Goal: Complete application form: Complete application form

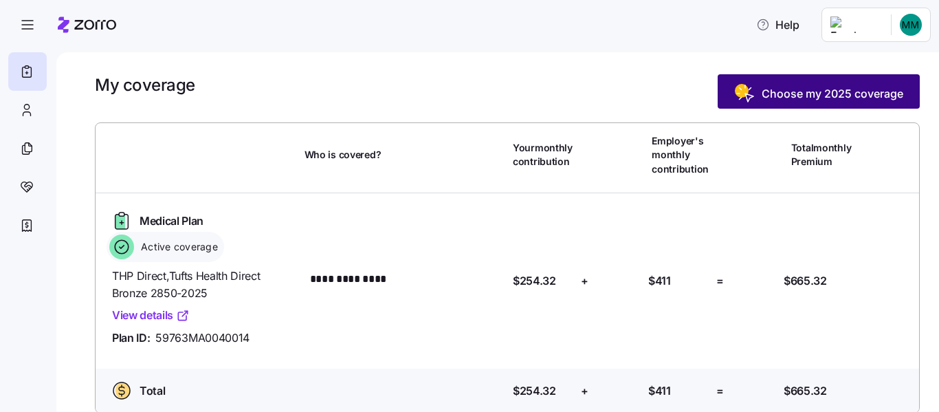
click at [762, 102] on span "Choose my 2025 coverage" at bounding box center [833, 93] width 142 height 17
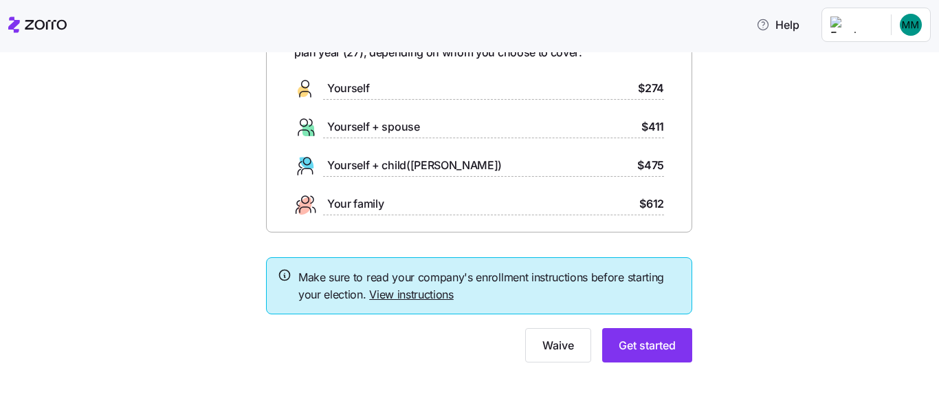
scroll to position [209, 0]
click at [682, 344] on button "Get started" at bounding box center [647, 345] width 90 height 34
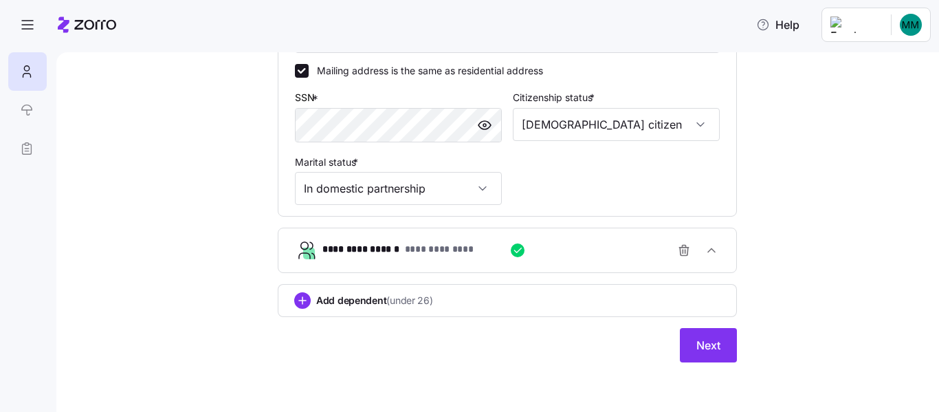
scroll to position [742, 0]
click at [737, 328] on button "Next" at bounding box center [708, 345] width 57 height 34
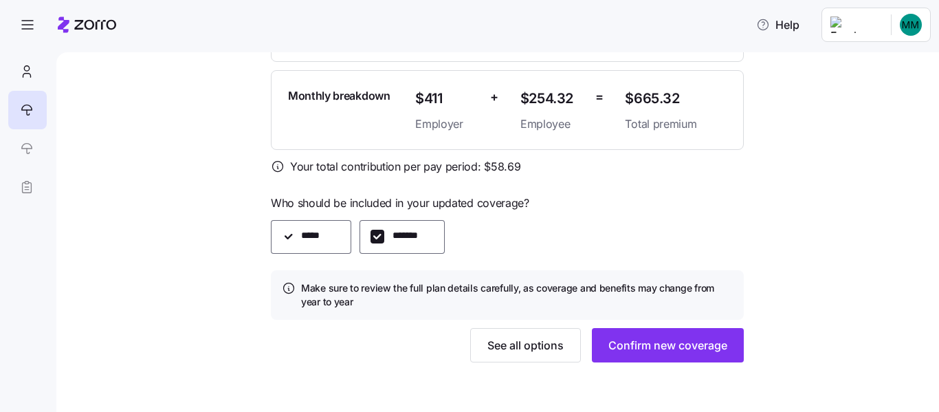
scroll to position [646, 0]
click at [564, 337] on span "See all options" at bounding box center [526, 345] width 76 height 17
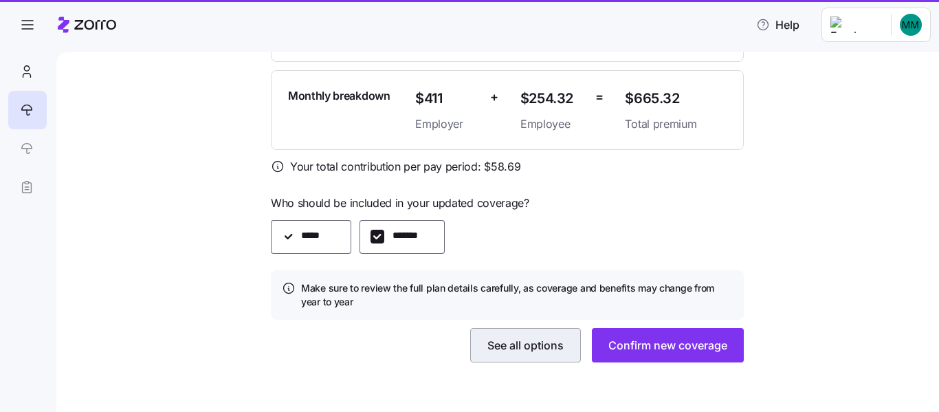
click at [556, 337] on span "See all options" at bounding box center [526, 345] width 76 height 17
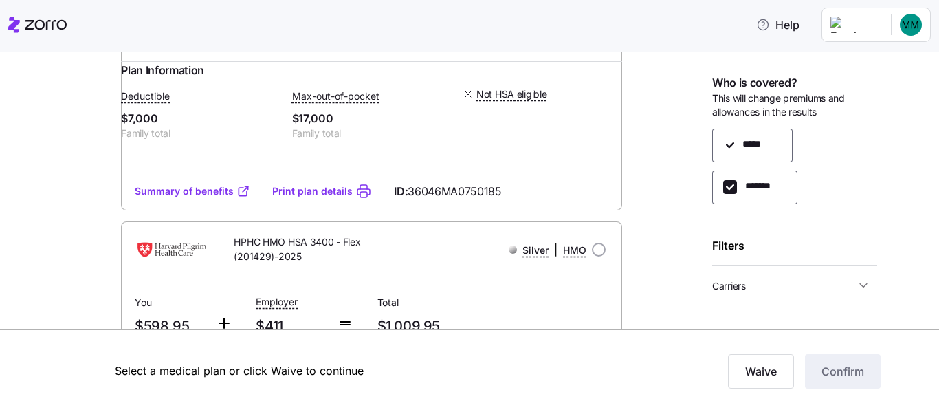
scroll to position [2063, 0]
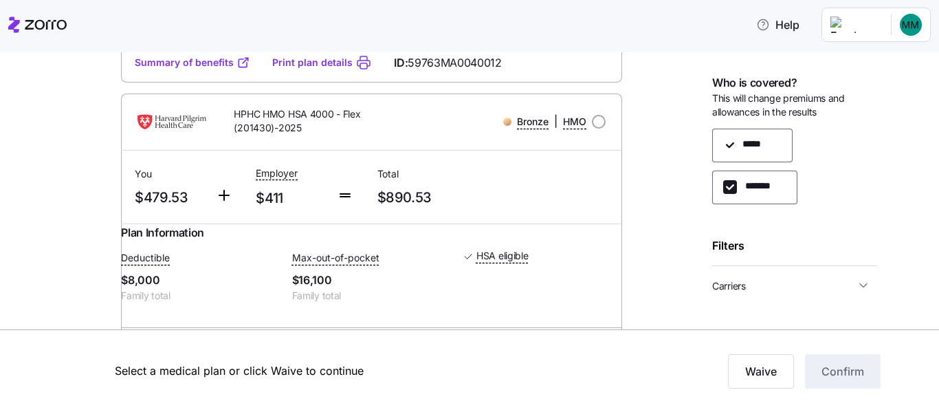
scroll to position [1582, 0]
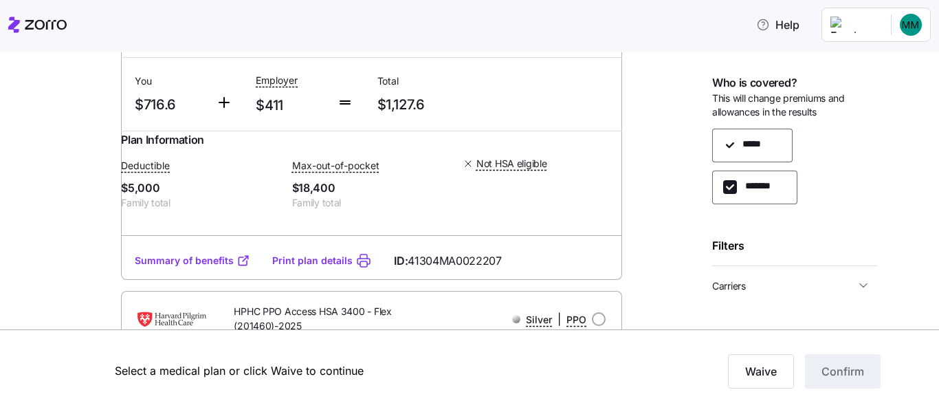
scroll to position [3644, 0]
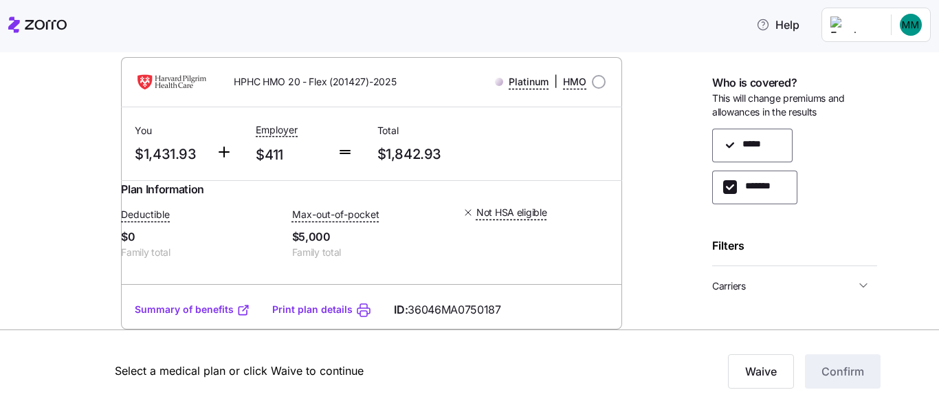
scroll to position [6081, 0]
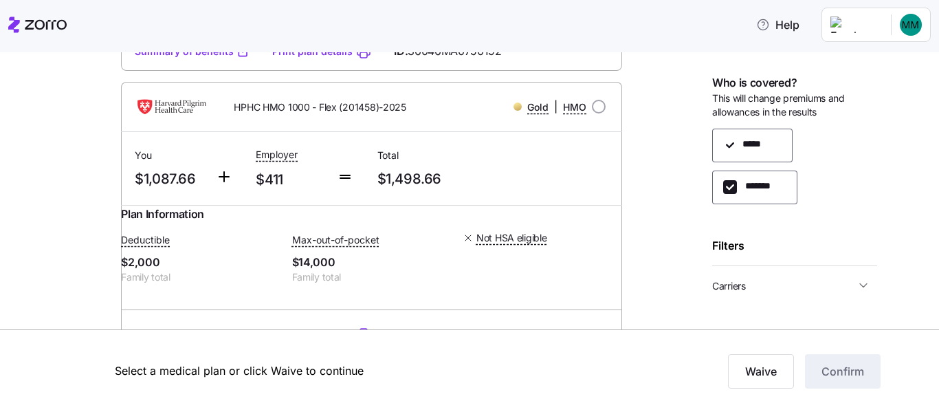
scroll to position [5393, 0]
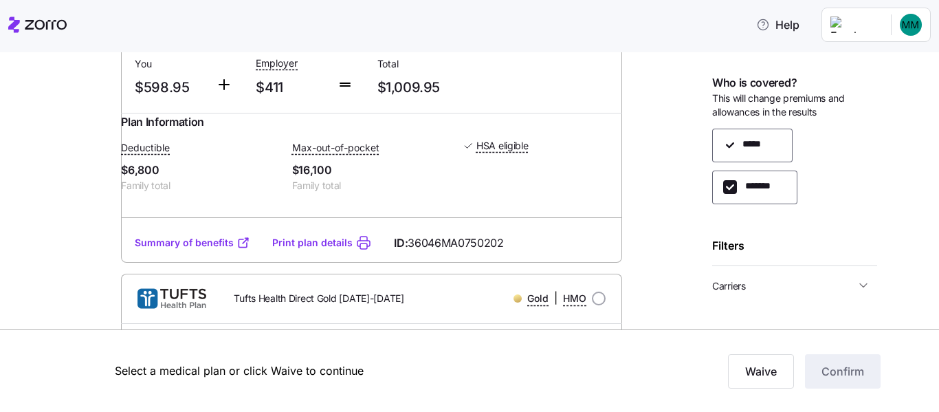
scroll to position [2505, 0]
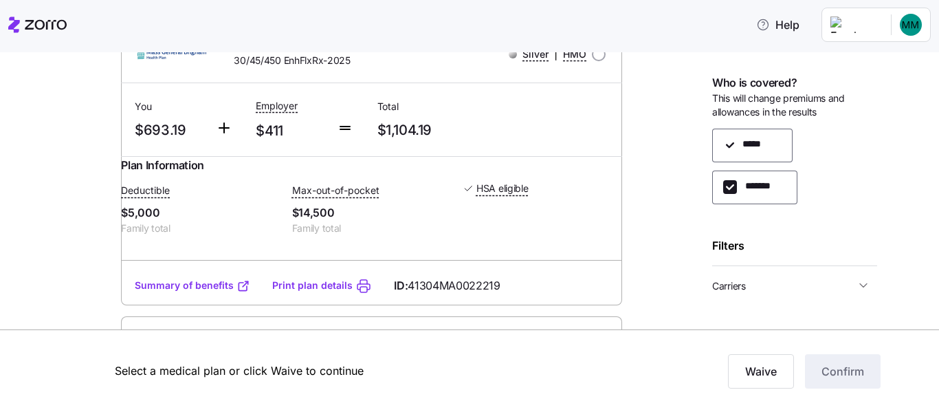
scroll to position [3330, 0]
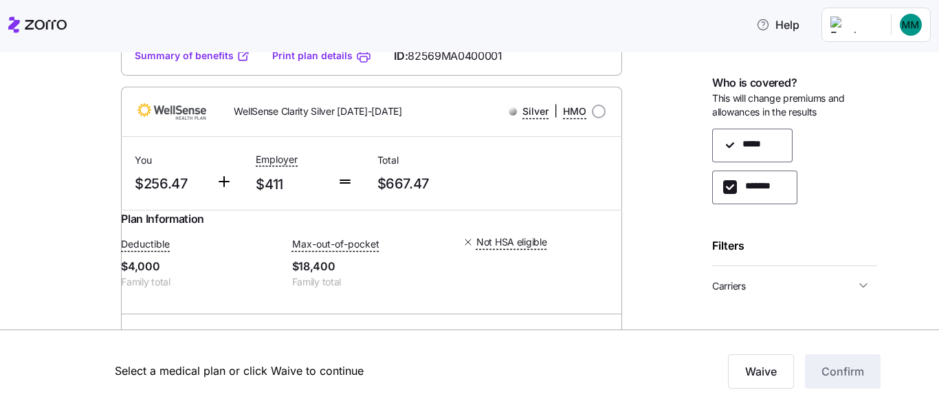
scroll to position [756, 0]
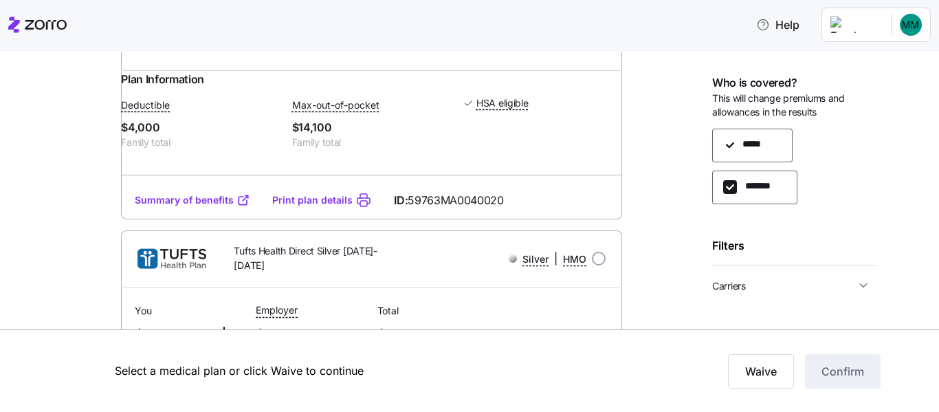
scroll to position [1169, 0]
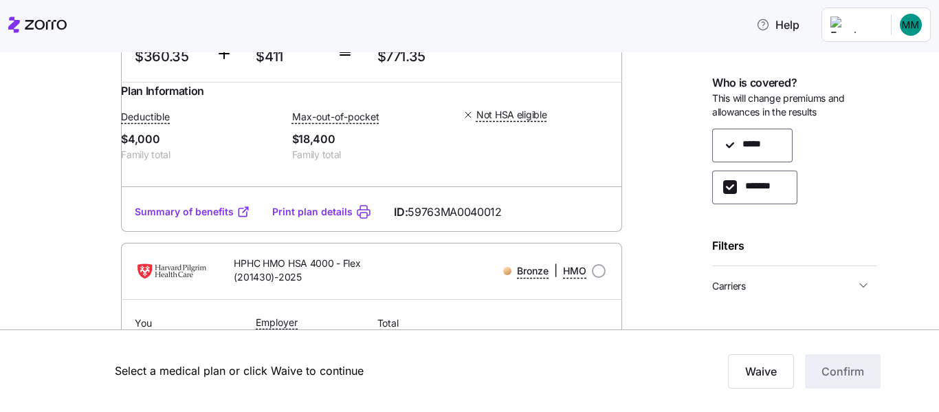
scroll to position [1375, 0]
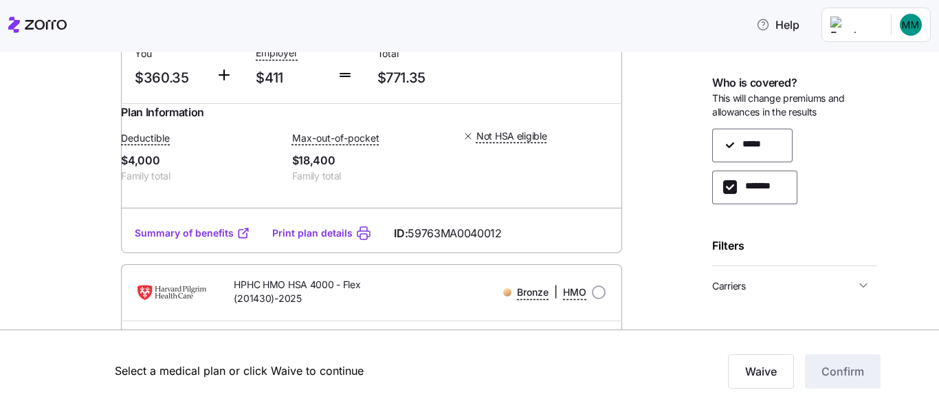
radio input "true"
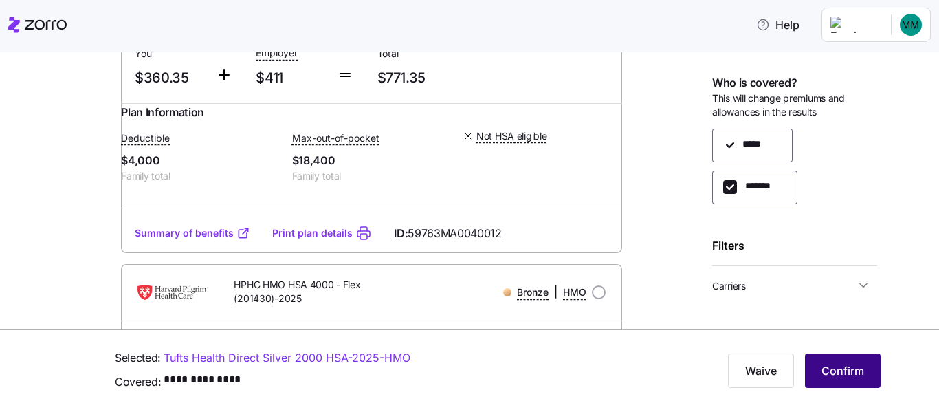
click at [855, 374] on span "Confirm" at bounding box center [843, 370] width 43 height 17
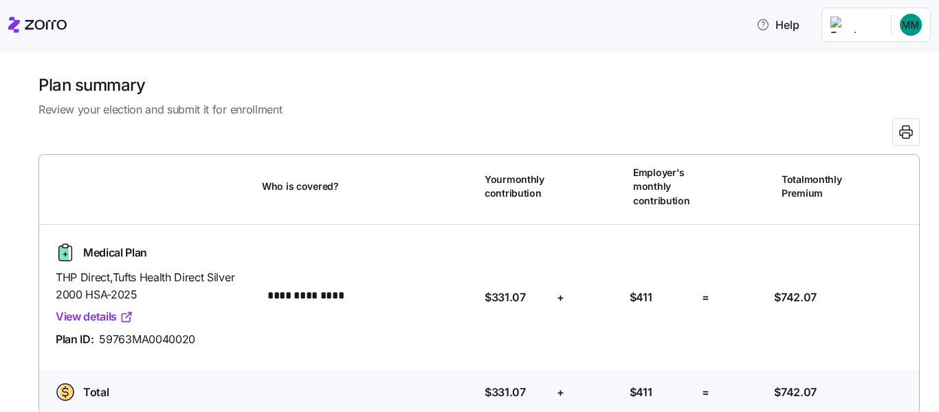
drag, startPoint x: 454, startPoint y: 125, endPoint x: 464, endPoint y: 126, distance: 10.3
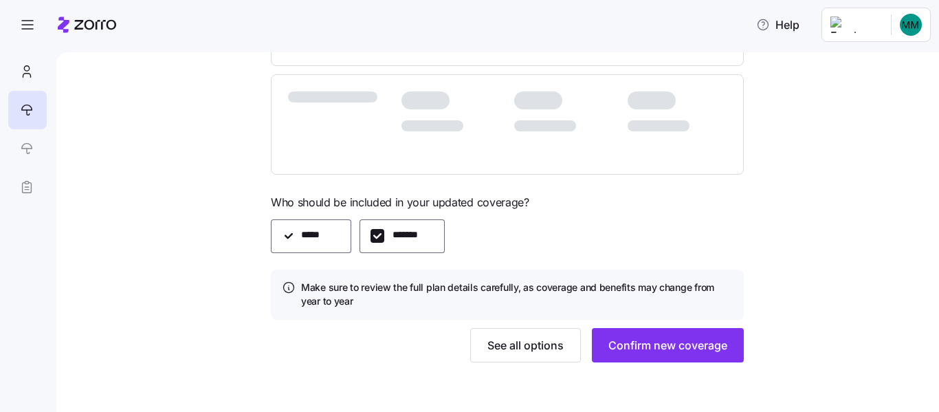
scroll to position [668, 0]
click at [556, 337] on span "See all options" at bounding box center [526, 345] width 76 height 17
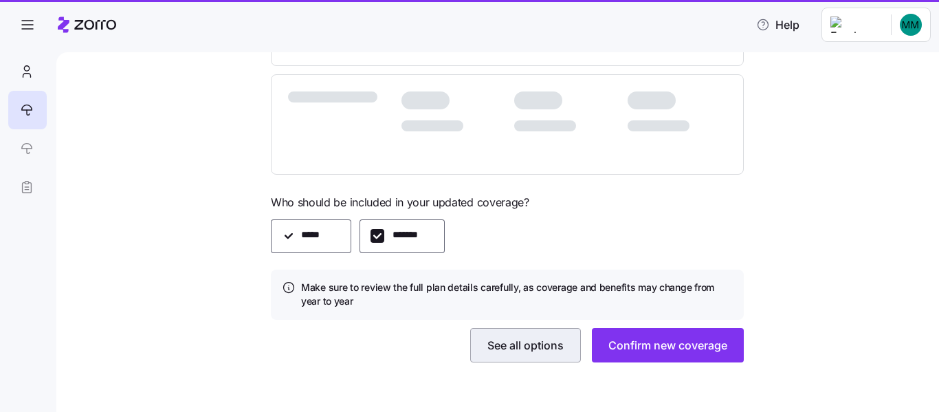
click at [515, 337] on span "See all options" at bounding box center [526, 345] width 76 height 17
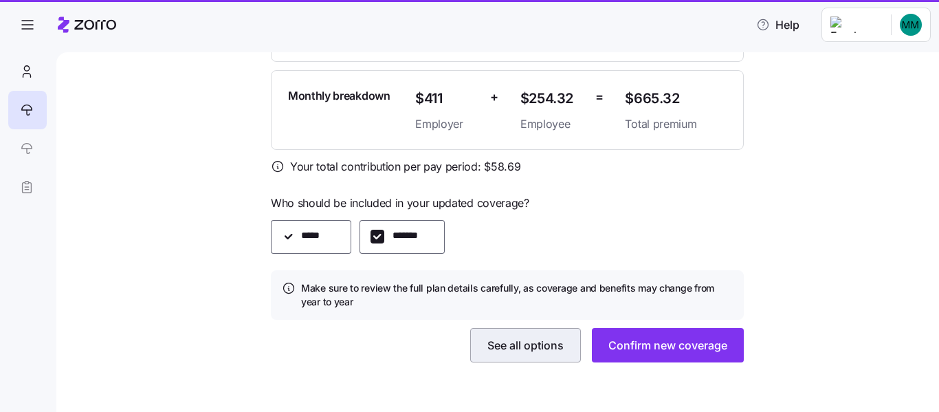
click at [509, 337] on span "See all options" at bounding box center [526, 345] width 76 height 17
click at [538, 337] on span "See all options" at bounding box center [526, 345] width 76 height 17
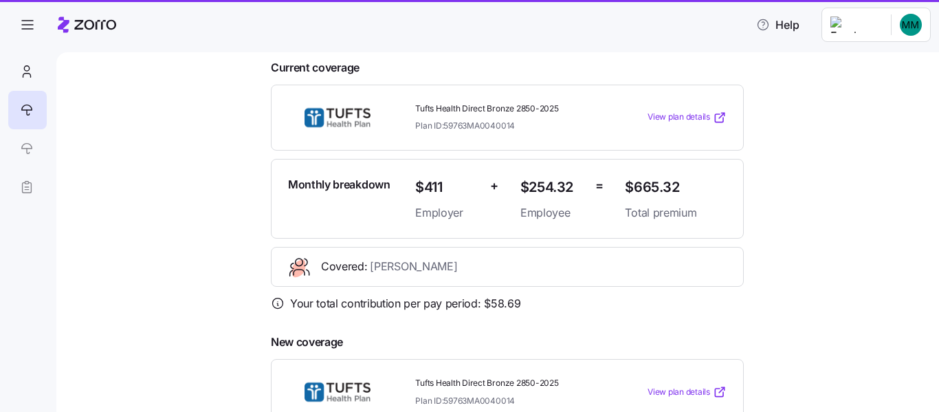
scroll to position [0, 0]
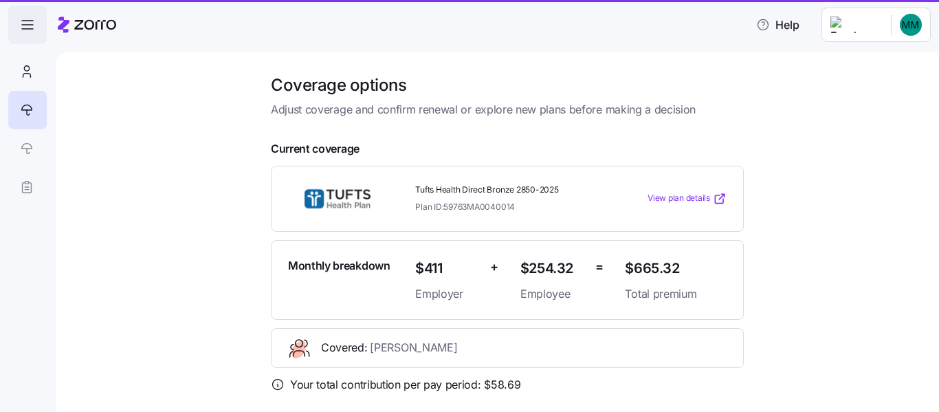
click at [28, 43] on span "button" at bounding box center [27, 24] width 37 height 37
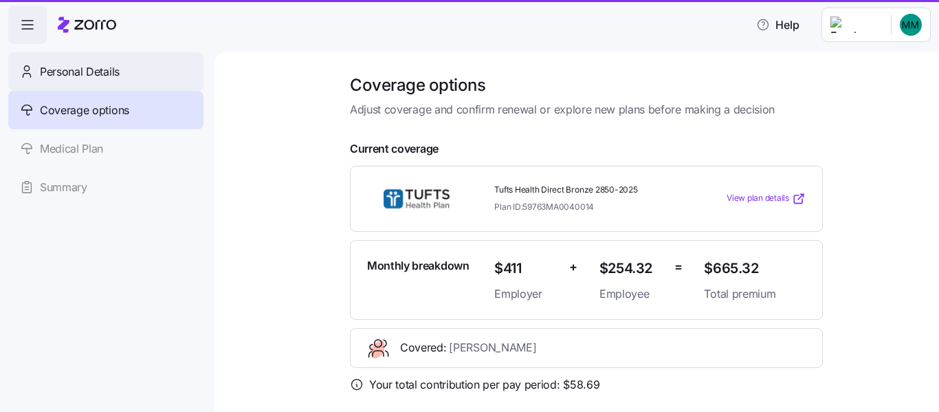
click at [83, 80] on span "Personal Details" at bounding box center [80, 71] width 80 height 17
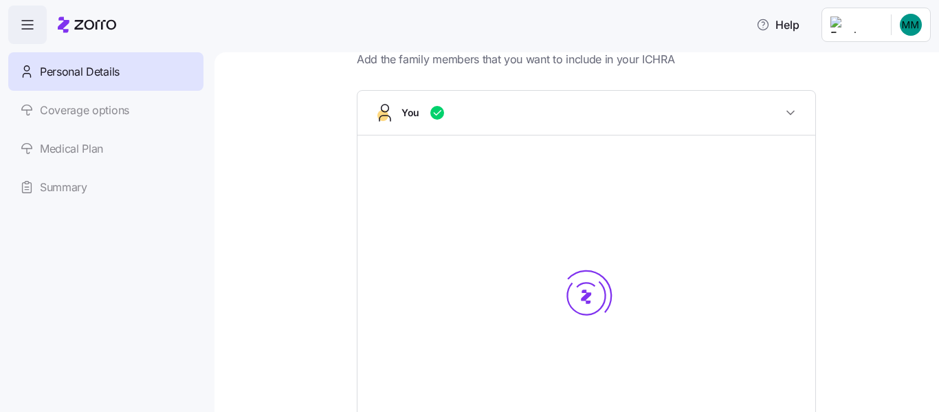
scroll to position [206, 0]
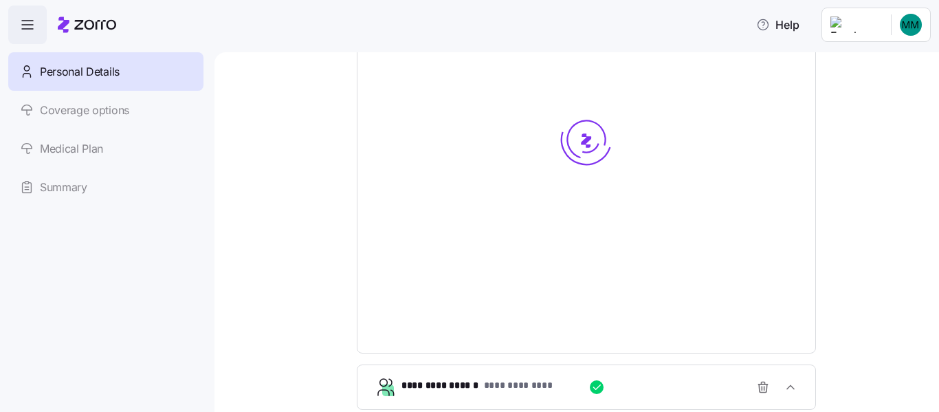
click at [828, 36] on html "**********" at bounding box center [469, 202] width 939 height 404
click at [894, 105] on div "Log out" at bounding box center [861, 94] width 83 height 22
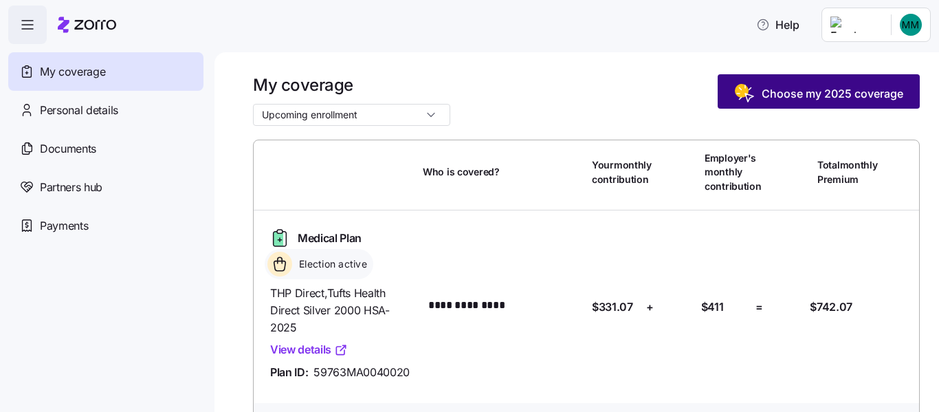
click at [762, 102] on span "Choose my 2025 coverage" at bounding box center [833, 93] width 142 height 17
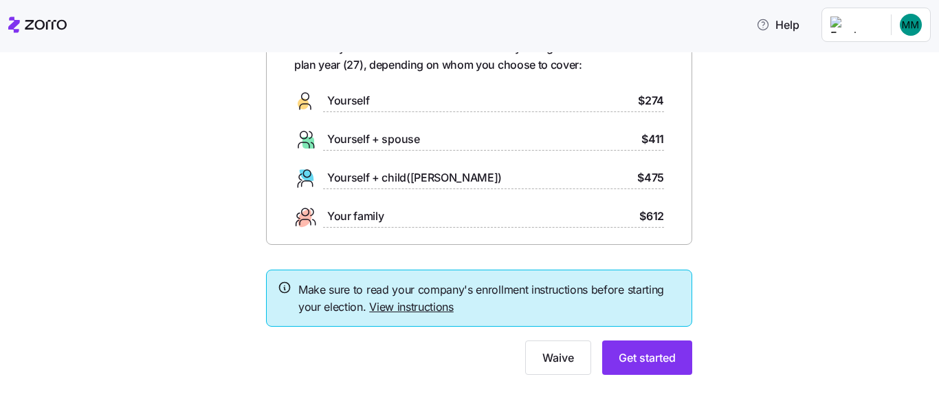
scroll to position [209, 0]
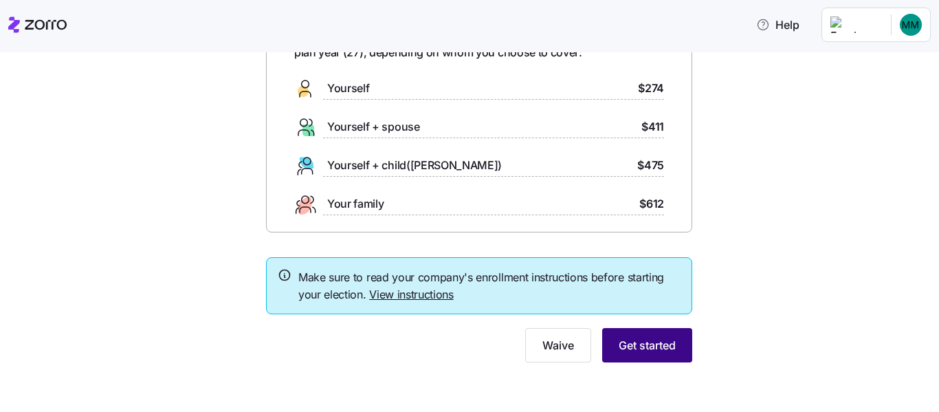
click at [676, 337] on span "Get started" at bounding box center [647, 345] width 57 height 17
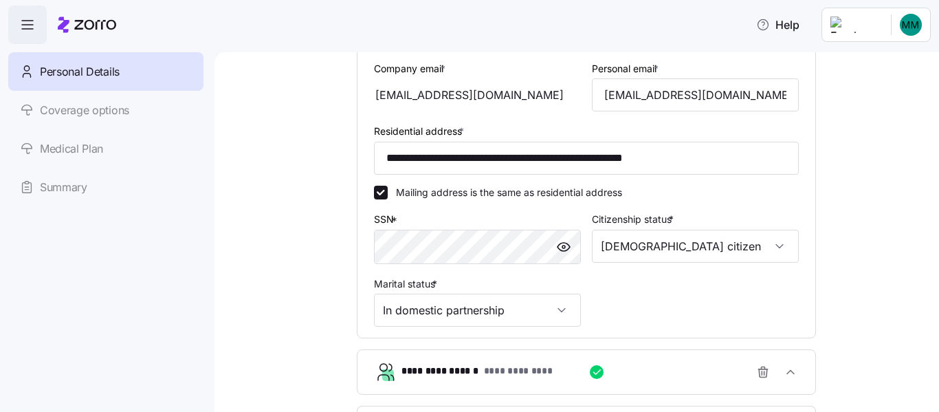
scroll to position [688, 0]
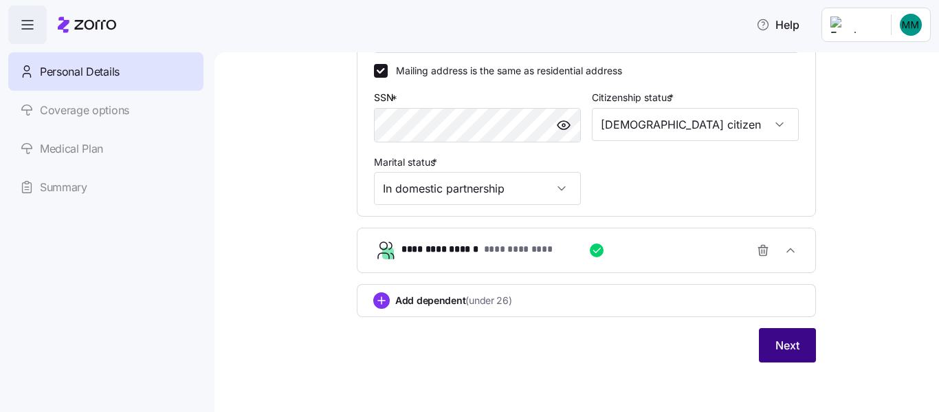
click at [800, 353] on span "Next" at bounding box center [788, 345] width 24 height 17
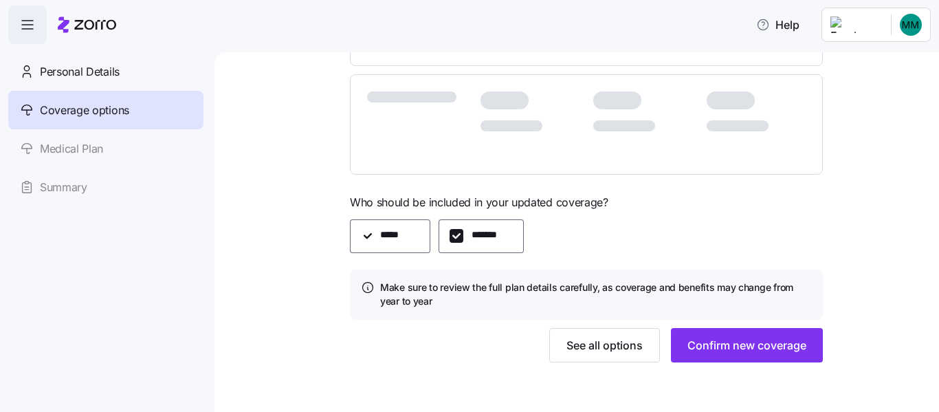
scroll to position [668, 0]
click at [637, 337] on span "See all options" at bounding box center [605, 345] width 76 height 17
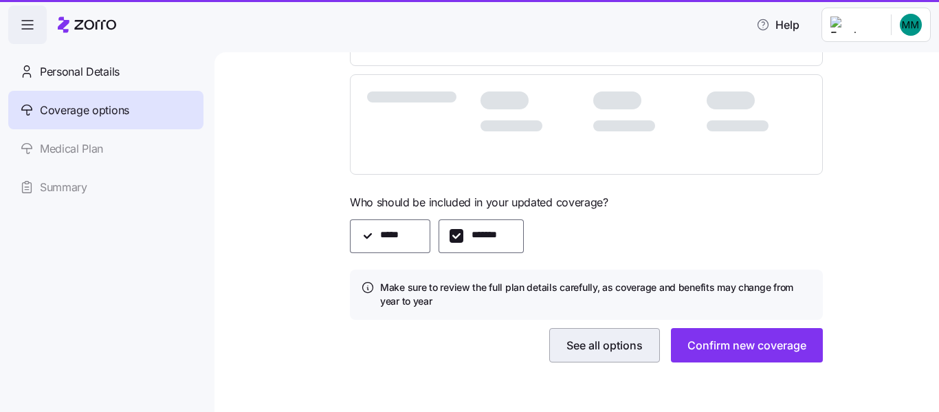
click at [600, 339] on button "See all options" at bounding box center [604, 345] width 111 height 34
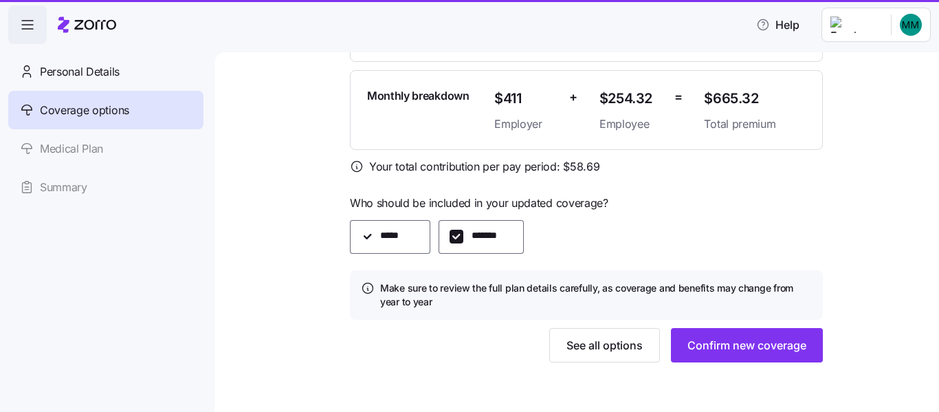
scroll to position [646, 0]
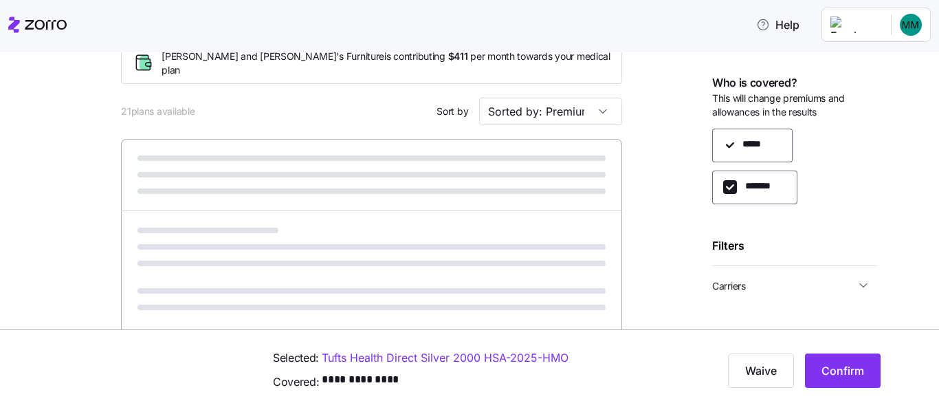
scroll to position [138, 0]
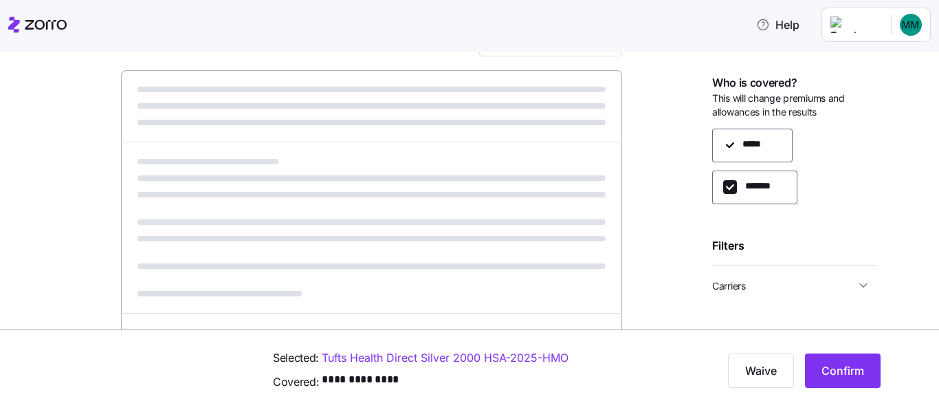
drag, startPoint x: 939, startPoint y: 186, endPoint x: 873, endPoint y: 125, distance: 90.0
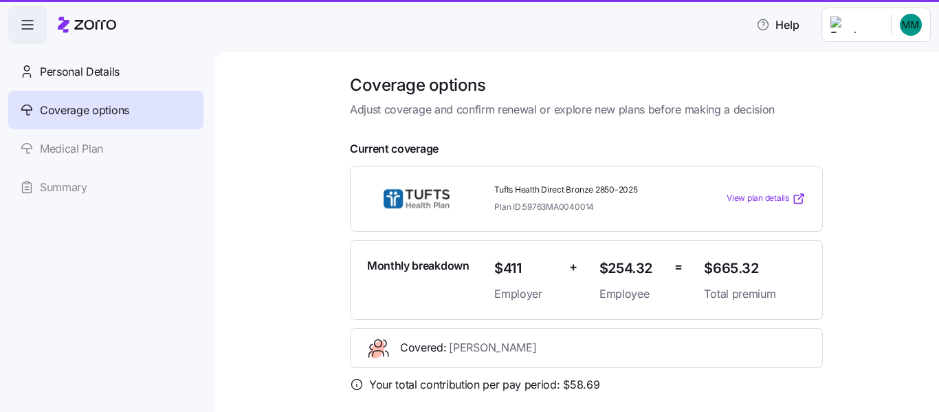
checkbox input "true"
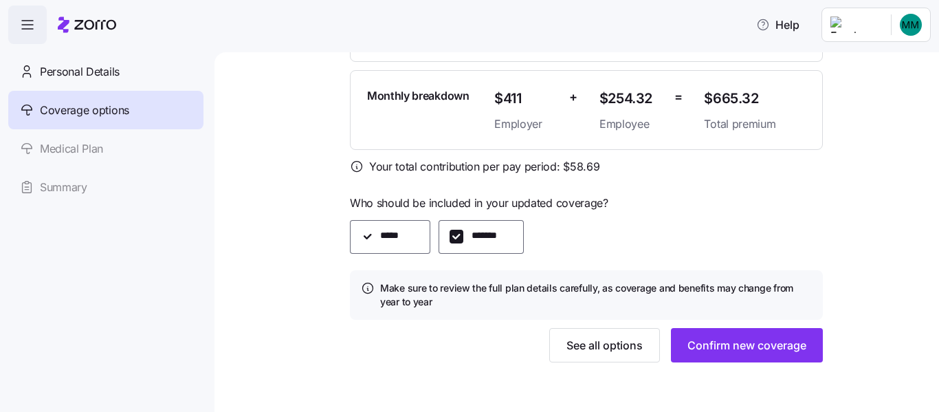
scroll to position [646, 0]
click at [624, 337] on span "See all options" at bounding box center [605, 345] width 76 height 17
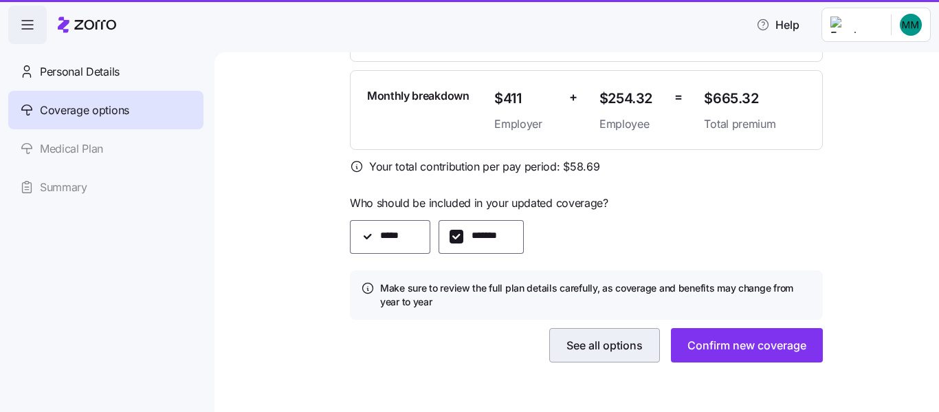
click at [611, 337] on span "See all options" at bounding box center [605, 345] width 76 height 17
click at [643, 337] on span "See all options" at bounding box center [605, 345] width 76 height 17
click at [631, 342] on button "See all options" at bounding box center [604, 345] width 111 height 34
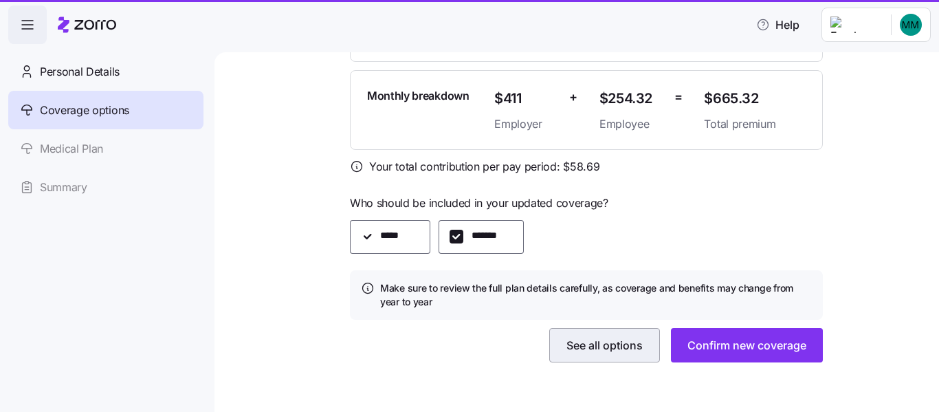
click at [631, 342] on button "See all options" at bounding box center [604, 345] width 111 height 34
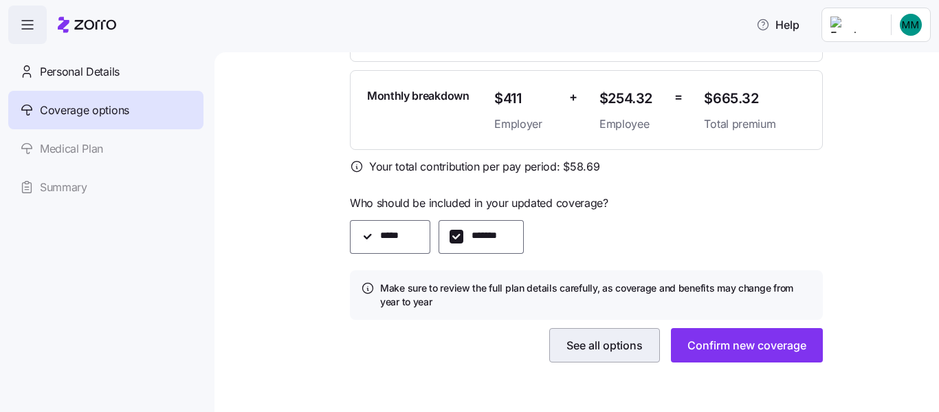
click at [631, 342] on button "See all options" at bounding box center [604, 345] width 111 height 34
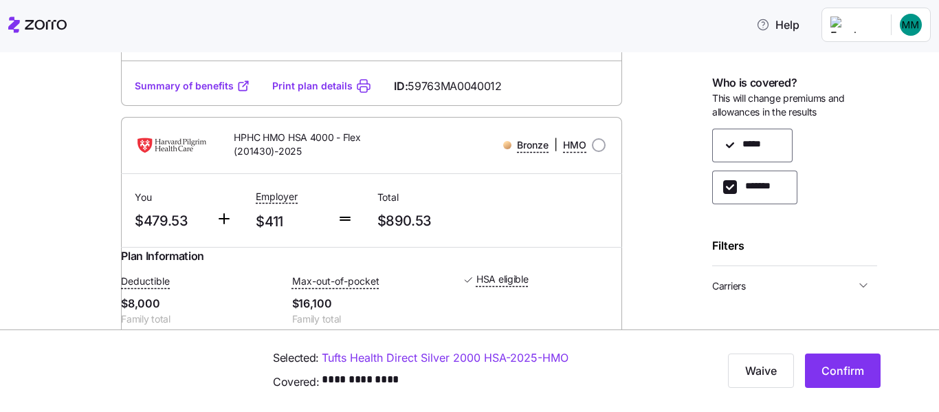
scroll to position [1523, 0]
click at [862, 365] on span "Confirm" at bounding box center [843, 370] width 43 height 17
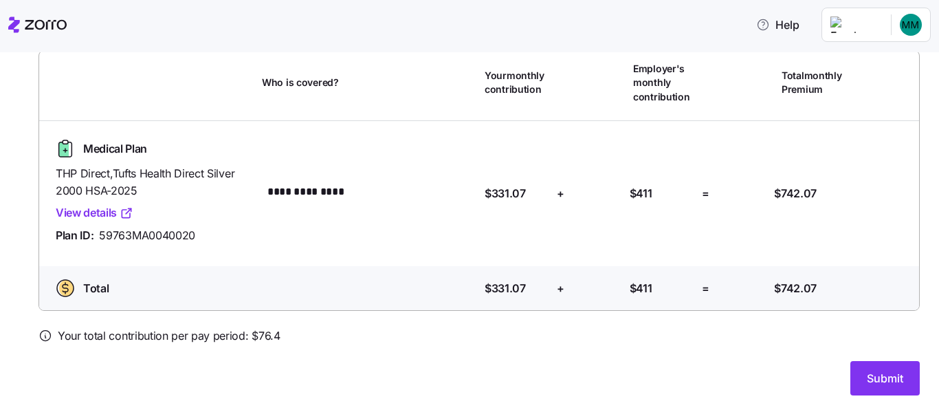
scroll to position [221, 0]
click at [851, 386] on button "Submit" at bounding box center [885, 378] width 69 height 34
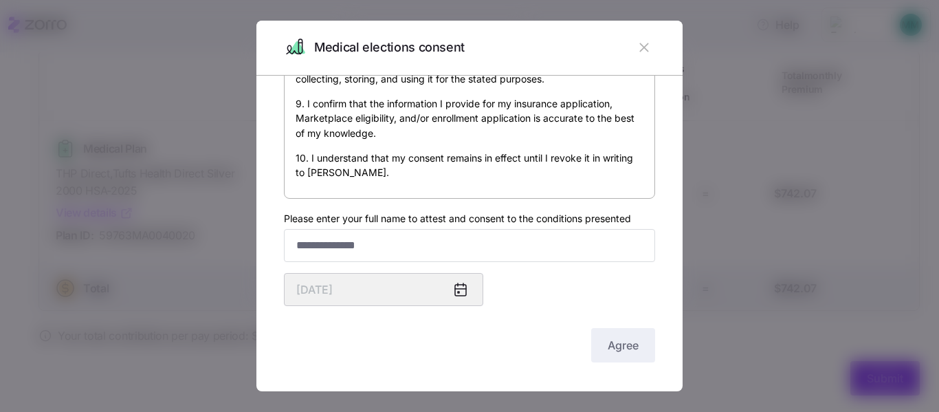
scroll to position [181, 0]
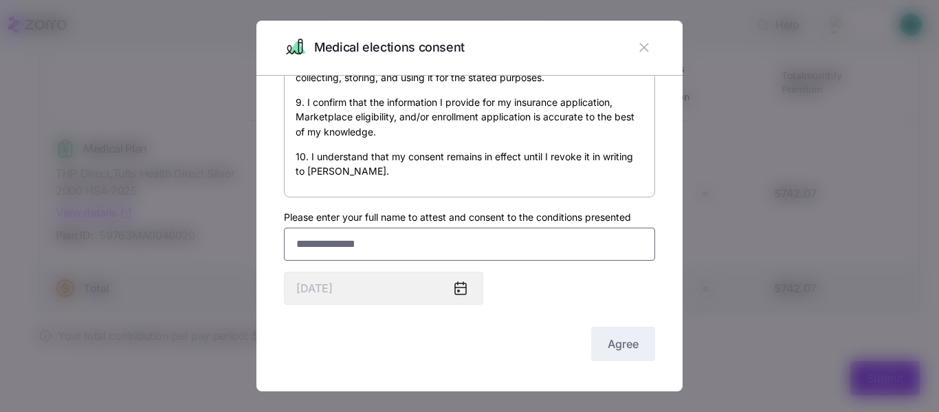
click at [300, 228] on input "Please enter your full name to attest and consent to the conditions presented" at bounding box center [469, 244] width 371 height 33
type input "*"
type input "**********"
click at [625, 346] on button "Agree" at bounding box center [623, 344] width 64 height 34
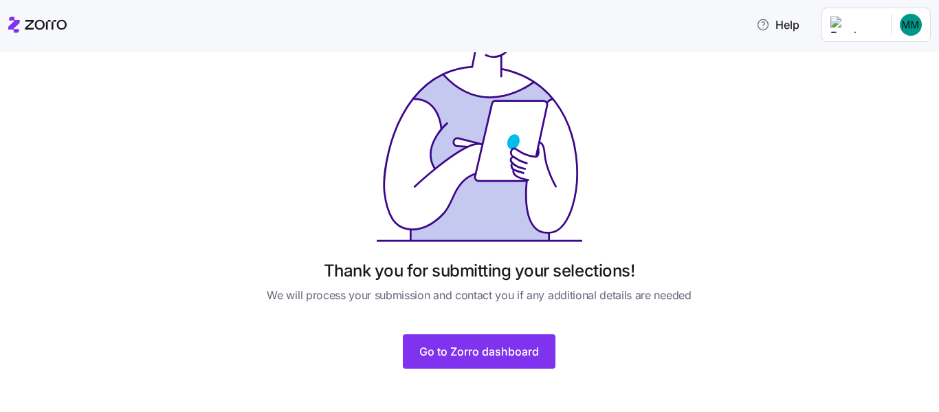
scroll to position [162, 0]
